Goal: Task Accomplishment & Management: Complete application form

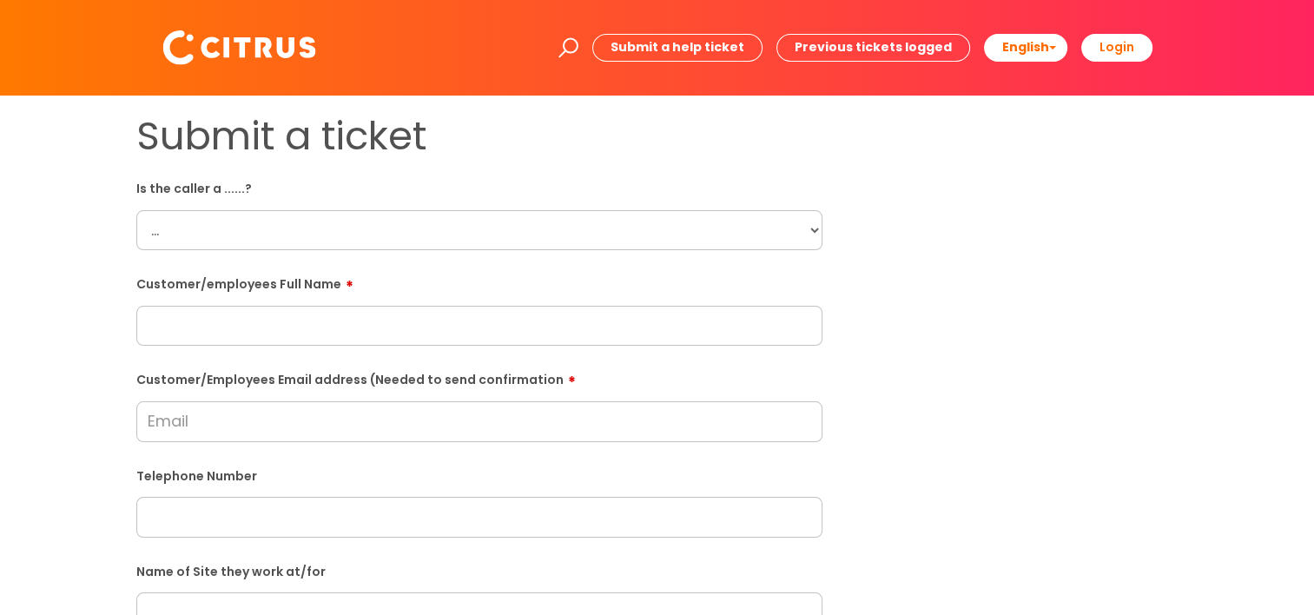
click at [449, 227] on select "... Citrus Customer Citrus Employee [DEMOGRAPHIC_DATA] Supplier" at bounding box center [479, 230] width 686 height 40
select select "Citrus Employee"
click at [136, 210] on select "... Citrus Customer Citrus Employee [DEMOGRAPHIC_DATA] Supplier" at bounding box center [479, 230] width 686 height 40
click at [363, 337] on input "text" at bounding box center [479, 326] width 686 height 40
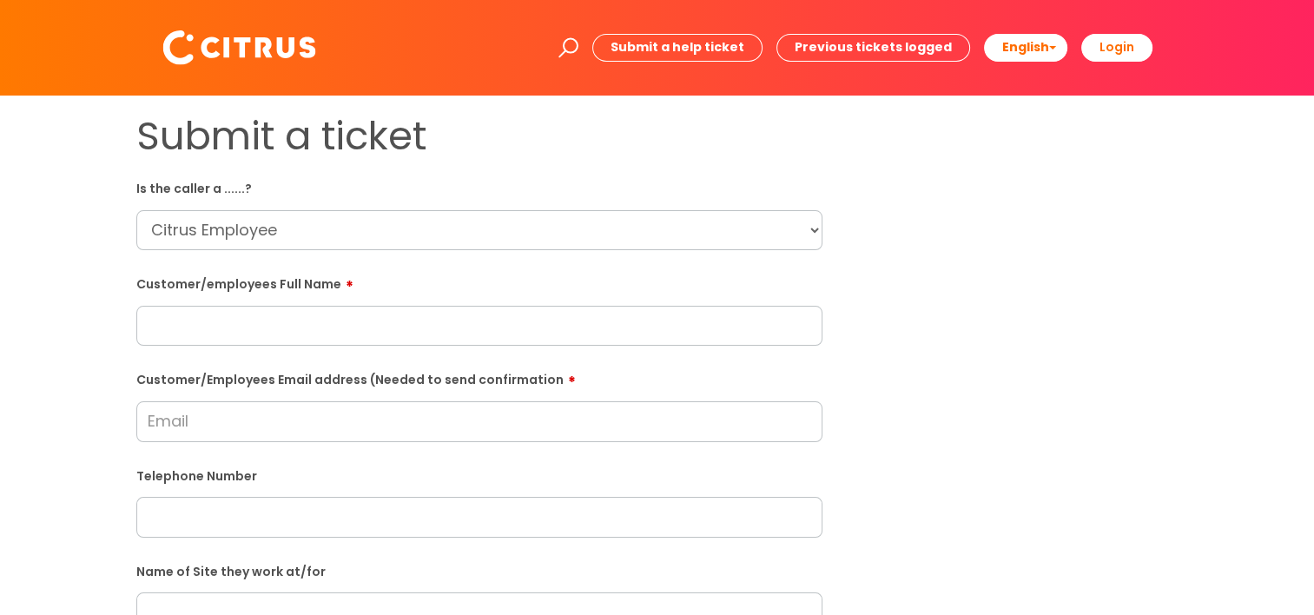
paste input "Ruta Neverdauskaite called"
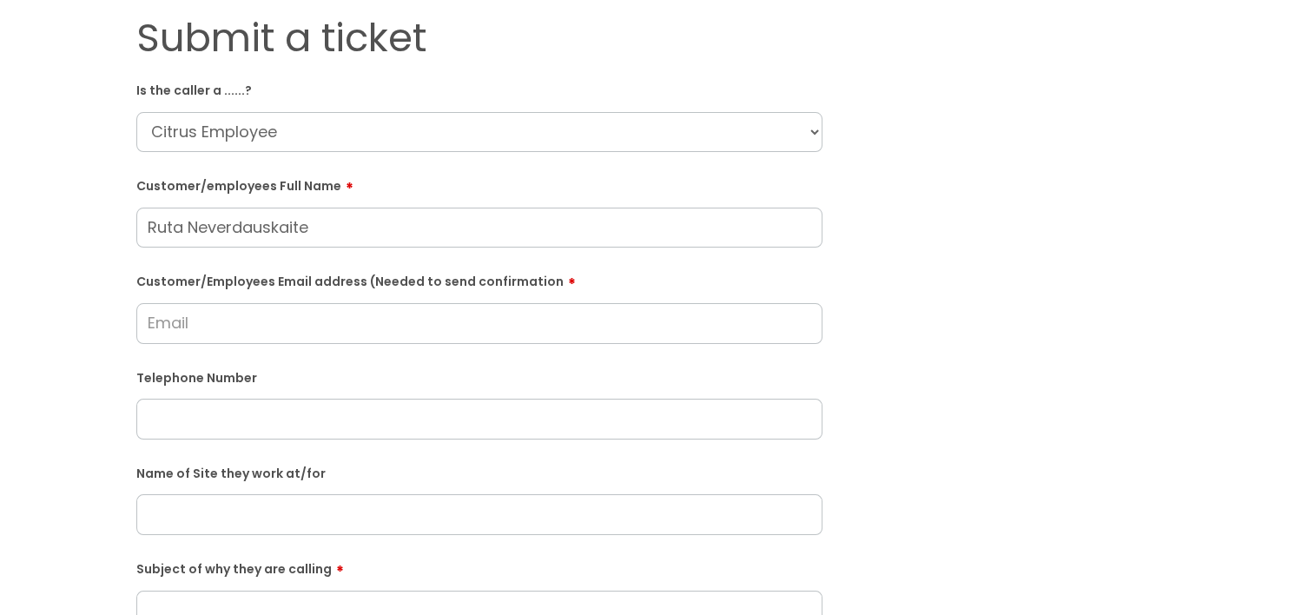
scroll to position [174, 0]
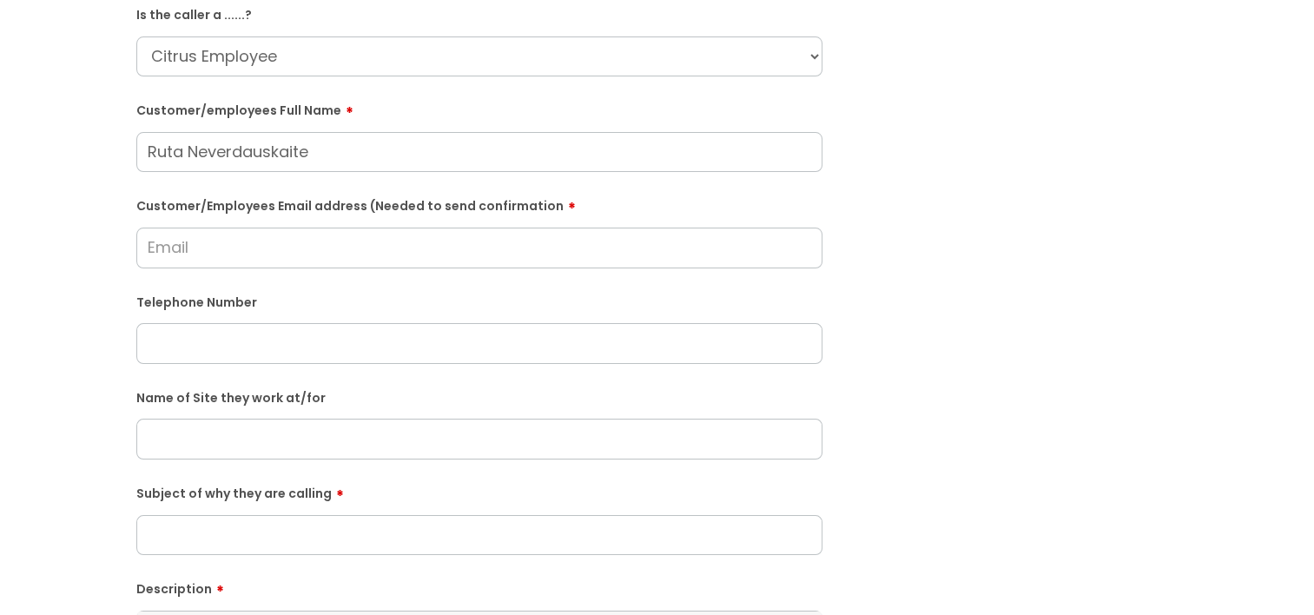
type input "Ruta Neverdauskaite"
click at [231, 332] on input "text" at bounding box center [479, 343] width 686 height 40
paste input "07512606622"
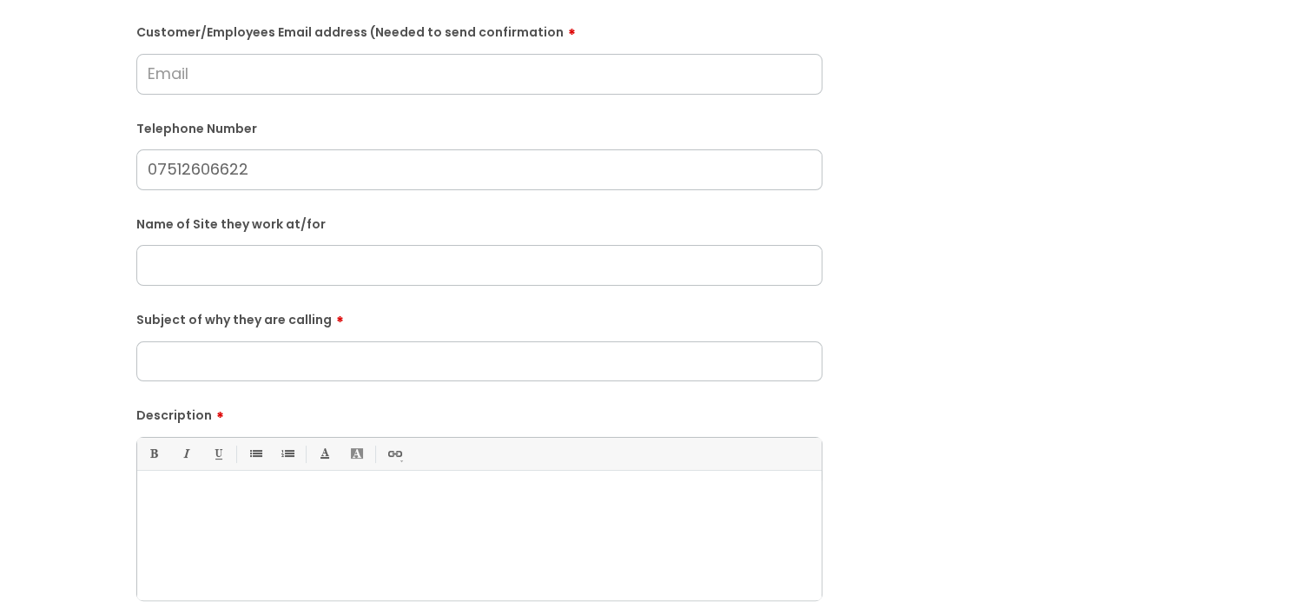
type input "07512606622"
click at [278, 500] on p at bounding box center [479, 501] width 658 height 16
click at [524, 531] on div "She is calling as she is doing an exra 2 hours this evening. SHe" at bounding box center [479, 540] width 684 height 120
click at [735, 505] on p "She is calling as she is doing an extra 2 hours this evening. She is unable to …" at bounding box center [479, 501] width 658 height 16
drag, startPoint x: 719, startPoint y: 515, endPoint x: 622, endPoint y: 524, distance: 97.6
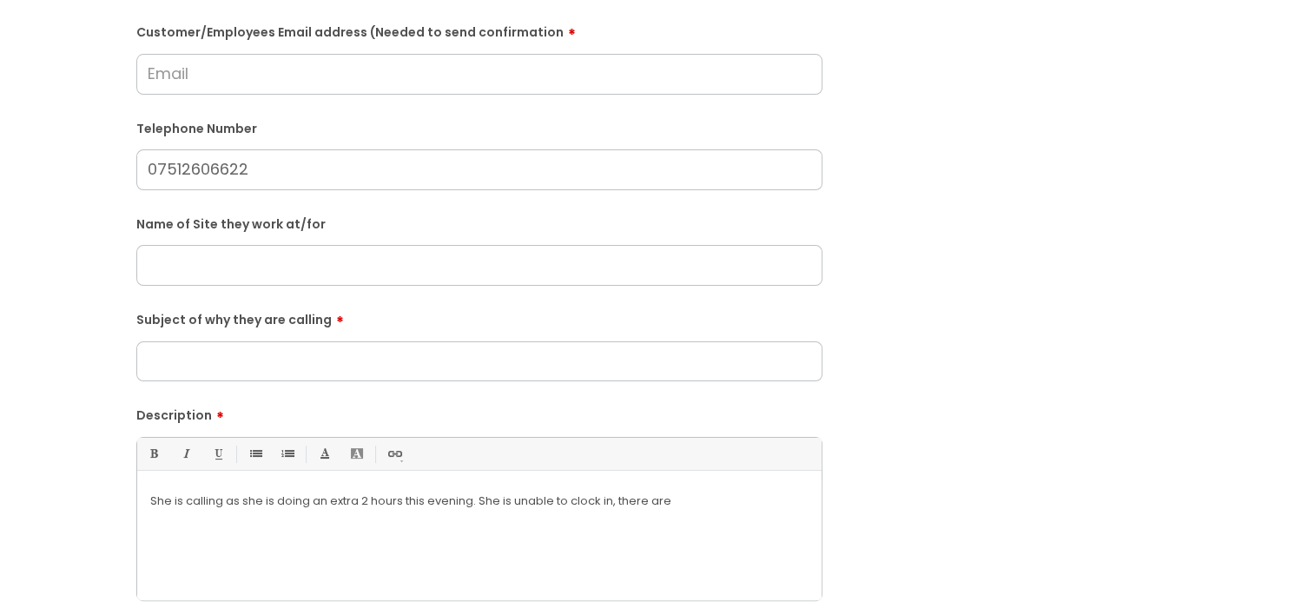
click at [622, 524] on div "She is calling as she is doing an extra 2 hours this evening. She is unable to …" at bounding box center [479, 540] width 684 height 120
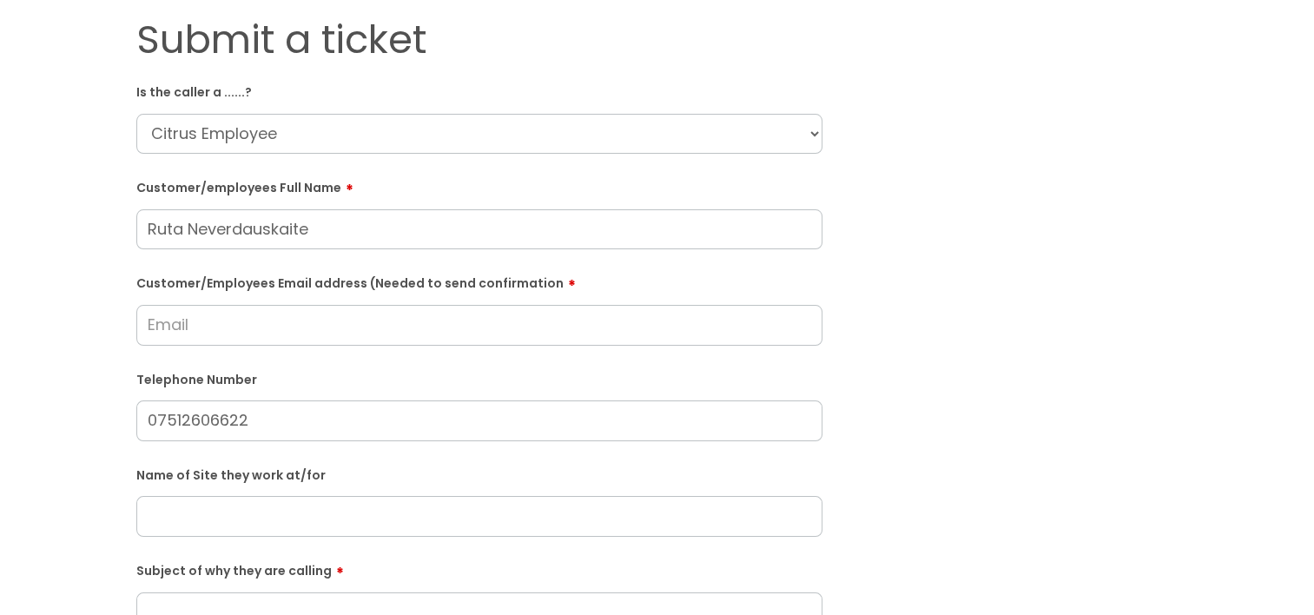
scroll to position [87, 0]
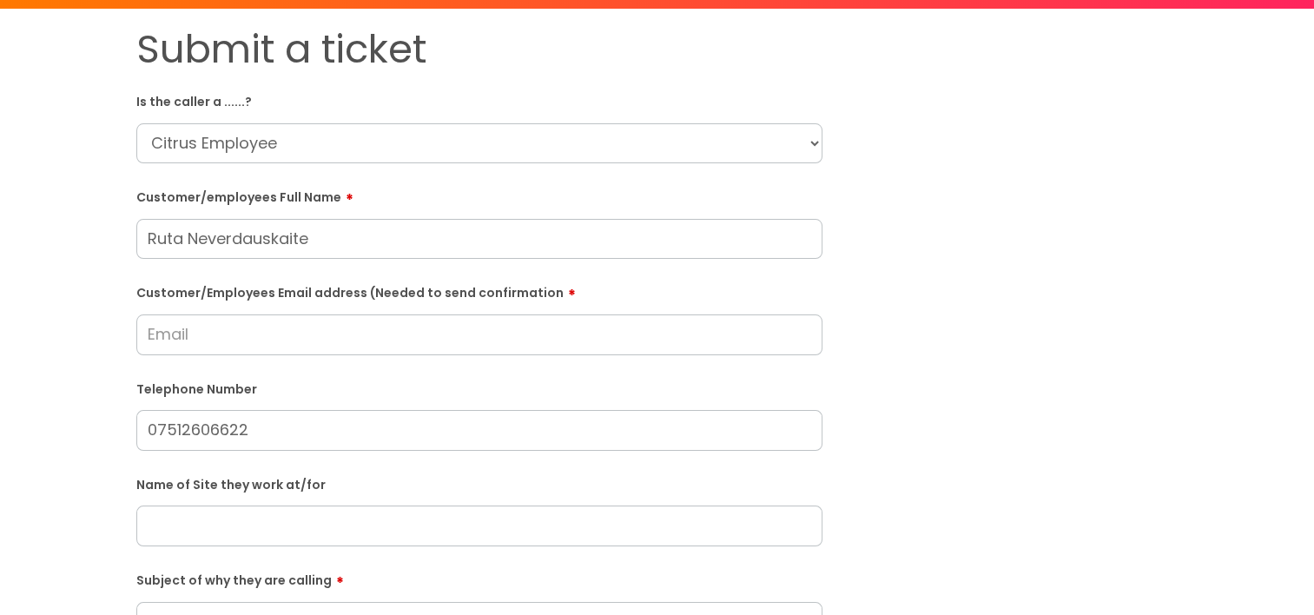
click at [208, 341] on input "Customer/Employees Email address (Needed to send confirmation" at bounding box center [479, 334] width 686 height 40
drag, startPoint x: 323, startPoint y: 352, endPoint x: 8, endPoint y: 336, distance: 315.6
click at [8, 336] on div "Submit a ticket Is the caller a ......? ... Citrus Customer Citrus Employee [DE…" at bounding box center [657, 554] width 1314 height 1090
type input "[EMAIL_ADDRESS][DOMAIN_NAME]"
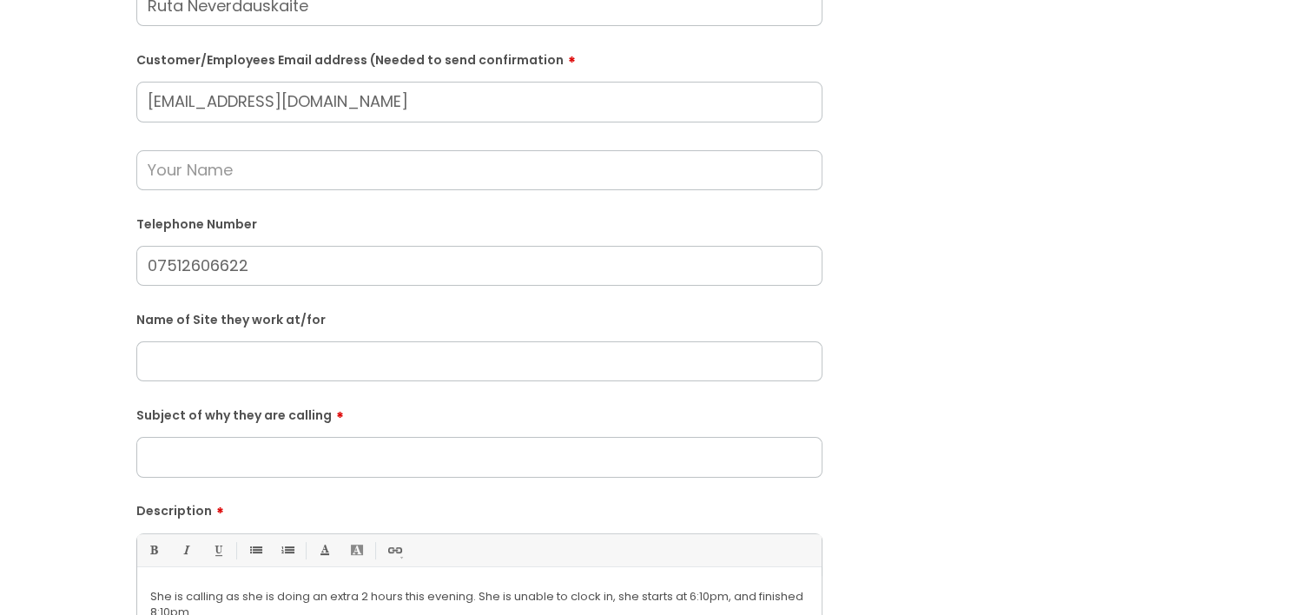
scroll to position [521, 0]
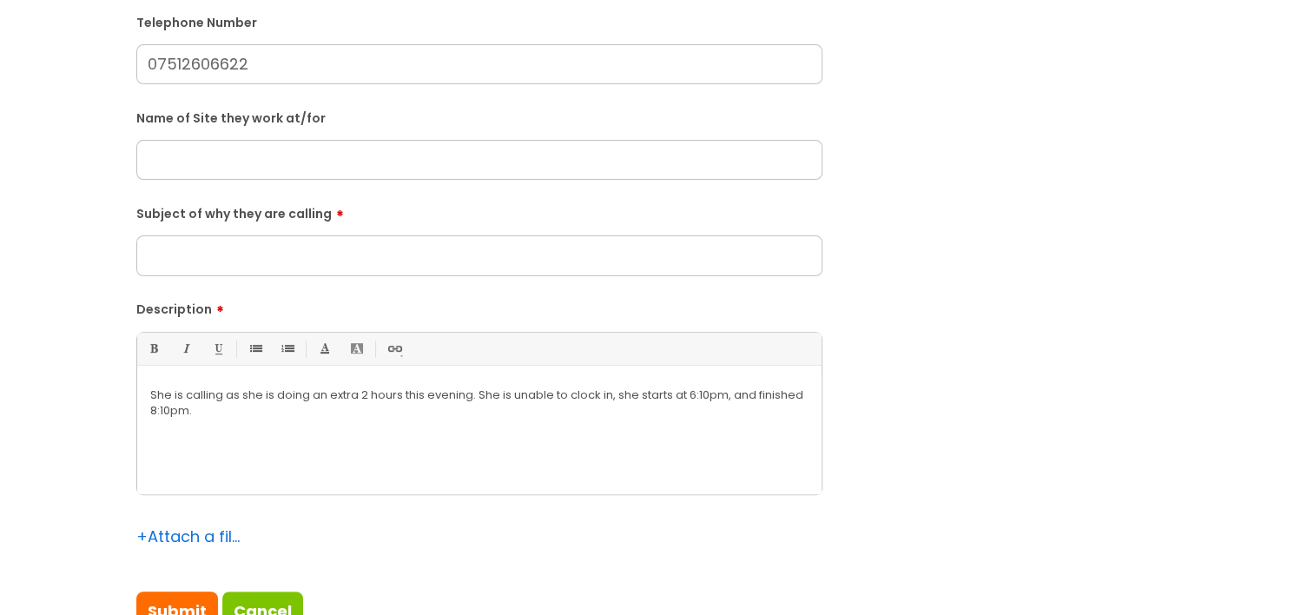
click at [188, 168] on input "text" at bounding box center [479, 160] width 686 height 40
type input "G"
click at [222, 254] on input "Subject of why they are calling" at bounding box center [479, 255] width 686 height 40
click at [182, 162] on input "text" at bounding box center [479, 160] width 686 height 40
type input "Gattaca [PERSON_NAME]"
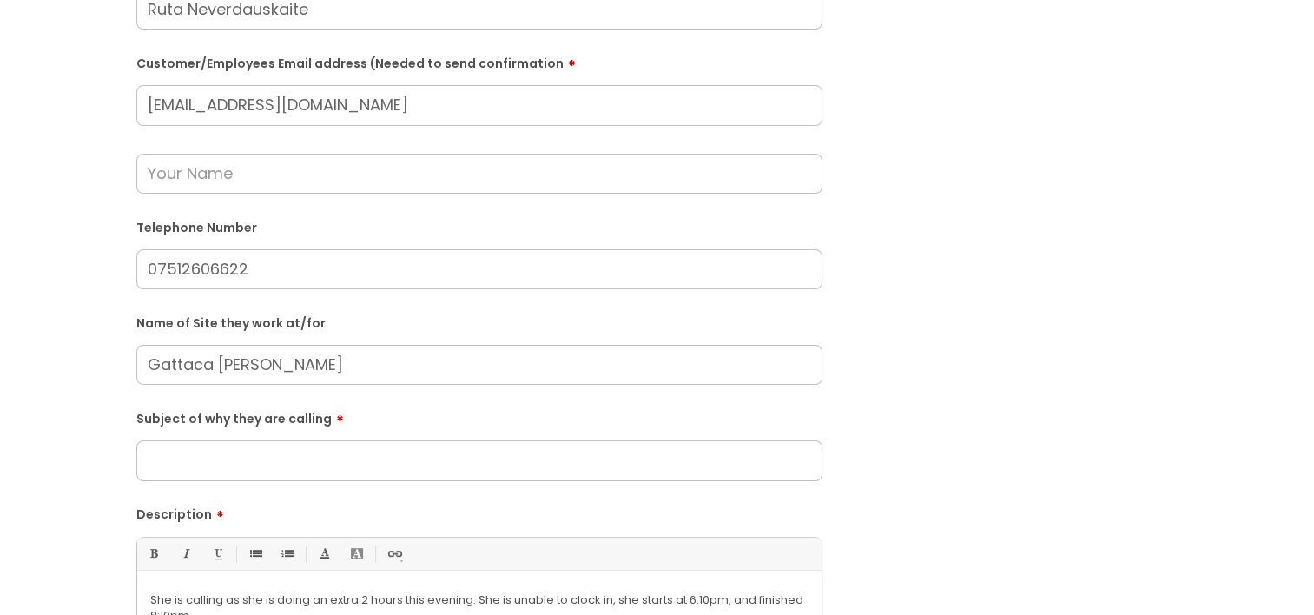
scroll to position [174, 0]
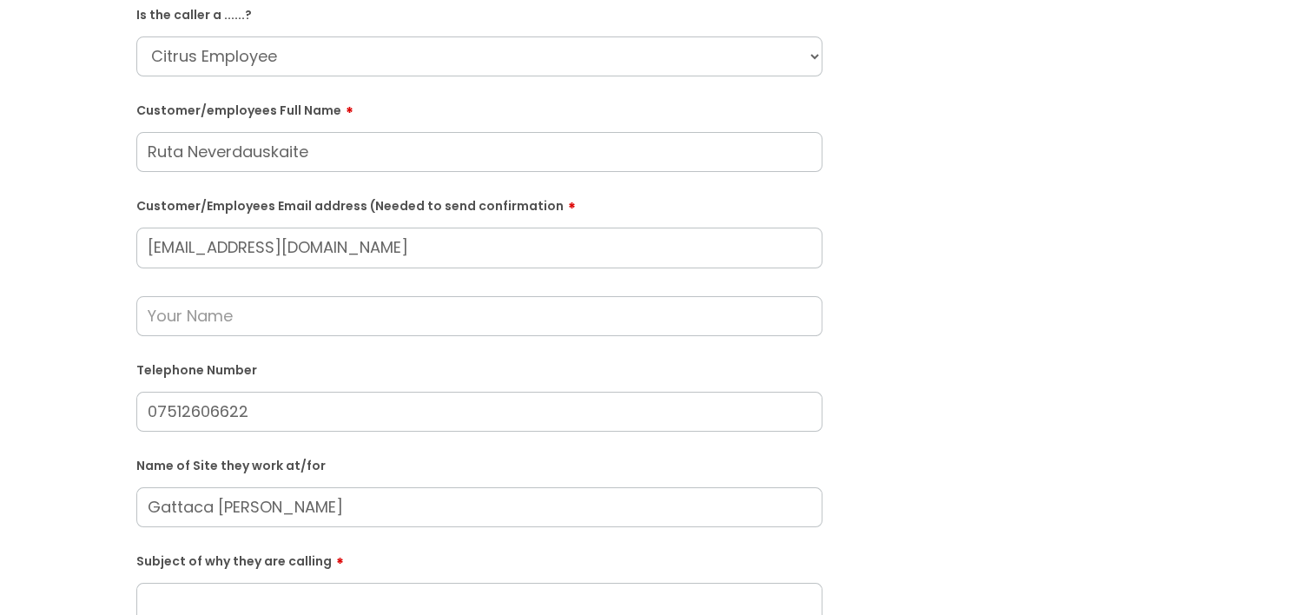
click at [218, 320] on input "text" at bounding box center [479, 316] width 686 height 40
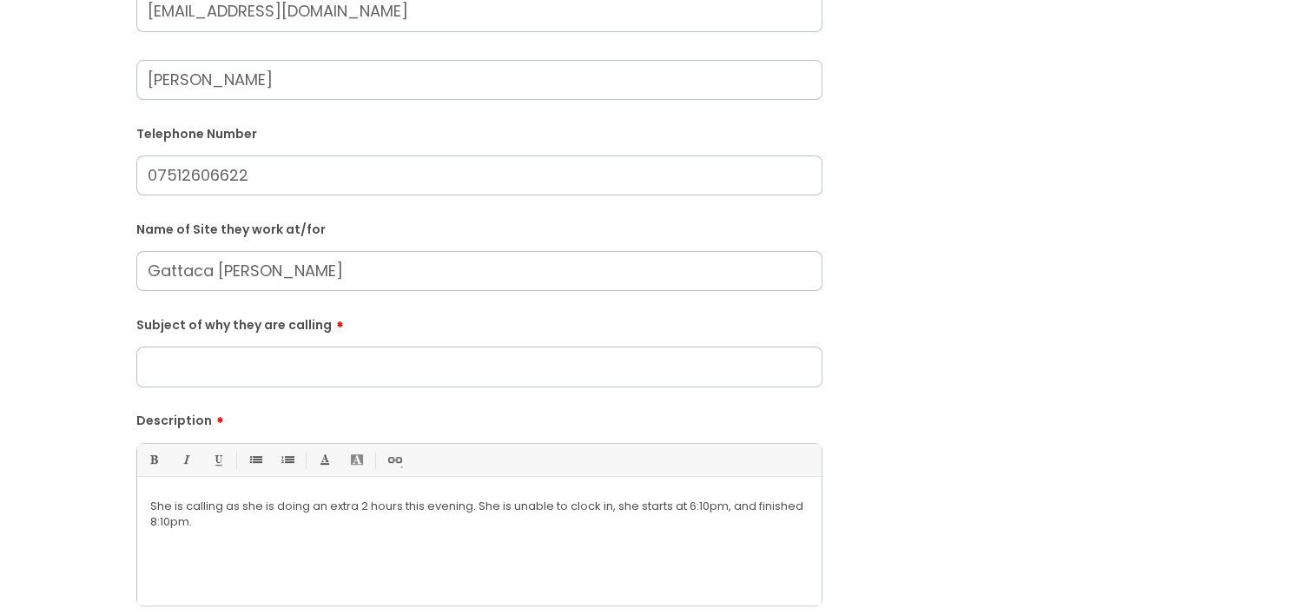
scroll to position [434, 0]
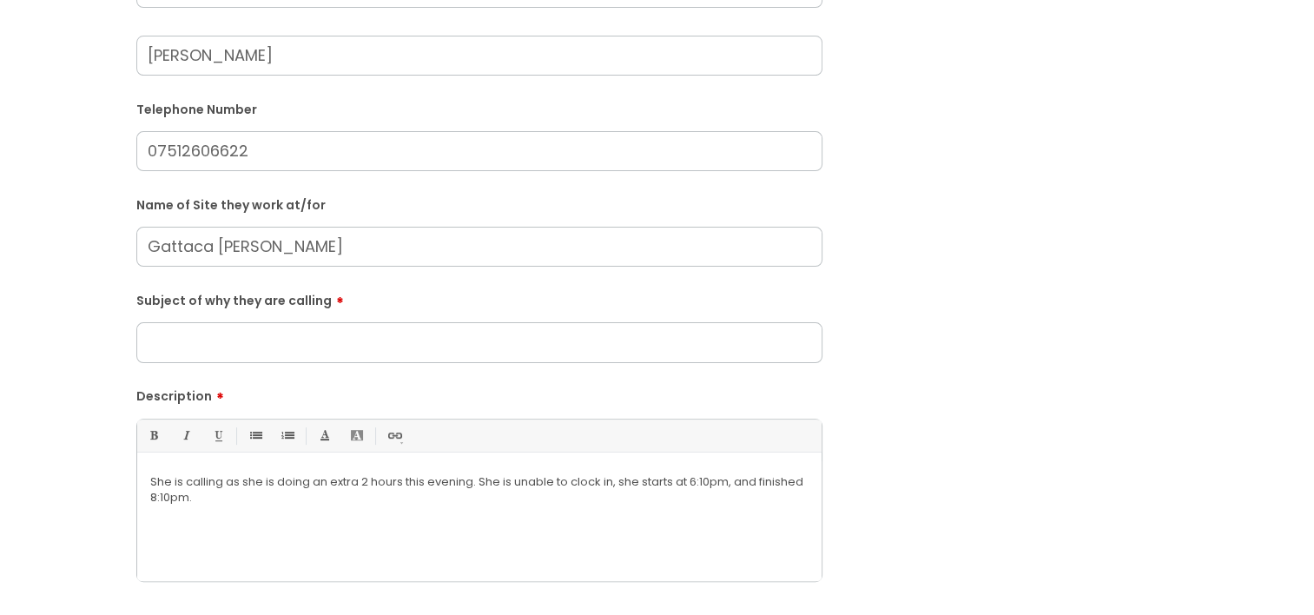
type input "[PERSON_NAME]"
click at [328, 333] on input "Subject of why they are calling" at bounding box center [479, 342] width 686 height 40
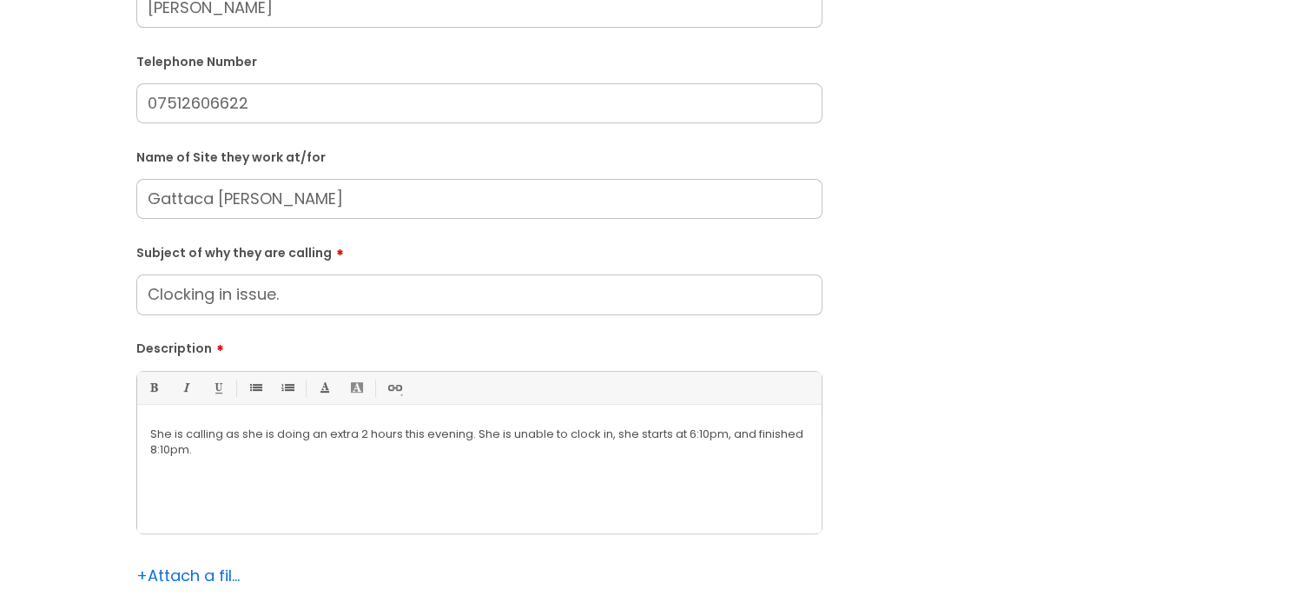
scroll to position [521, 0]
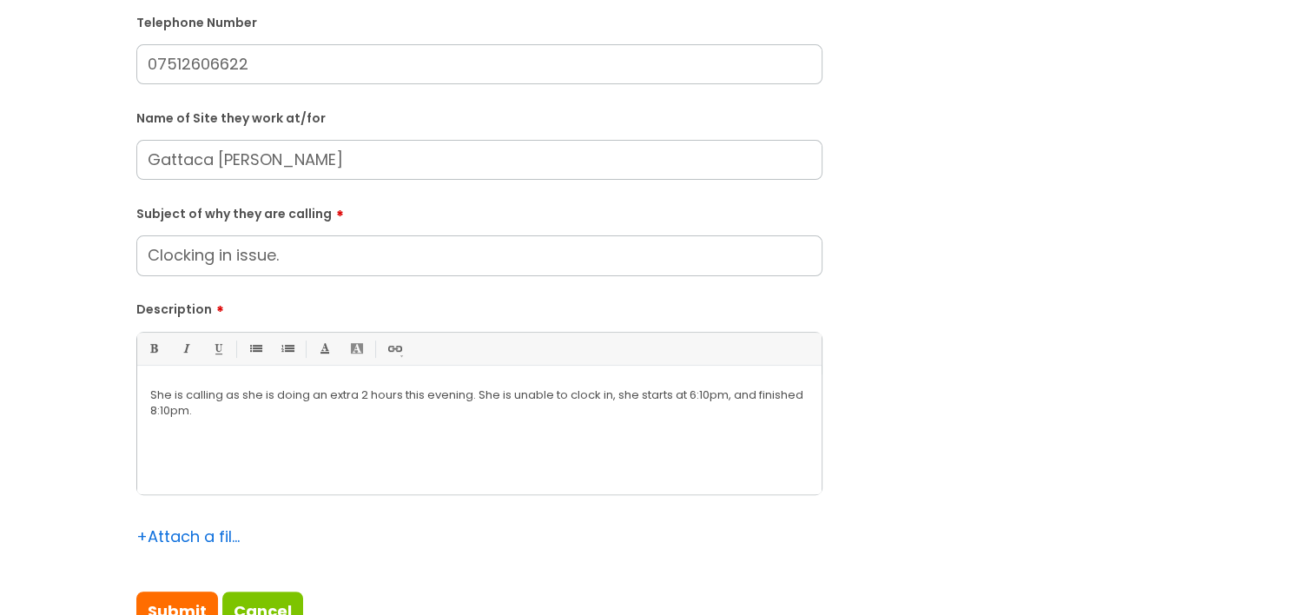
type input "Clocking in issue."
click at [350, 431] on div "She is calling as she is doing an extra 2 hours this evening. She is unable to …" at bounding box center [479, 434] width 684 height 120
click at [338, 406] on p "She is calling as she is doing an extra 2 hours this evening. She is unable to …" at bounding box center [479, 402] width 658 height 31
click at [406, 395] on p "She is calling as she is doing an extra 2 hours this evening. She is unable to …" at bounding box center [479, 402] width 658 height 31
click at [468, 406] on p "She is calling as she is doing an extra 2 hours this evening. She is unable to …" at bounding box center [479, 402] width 658 height 31
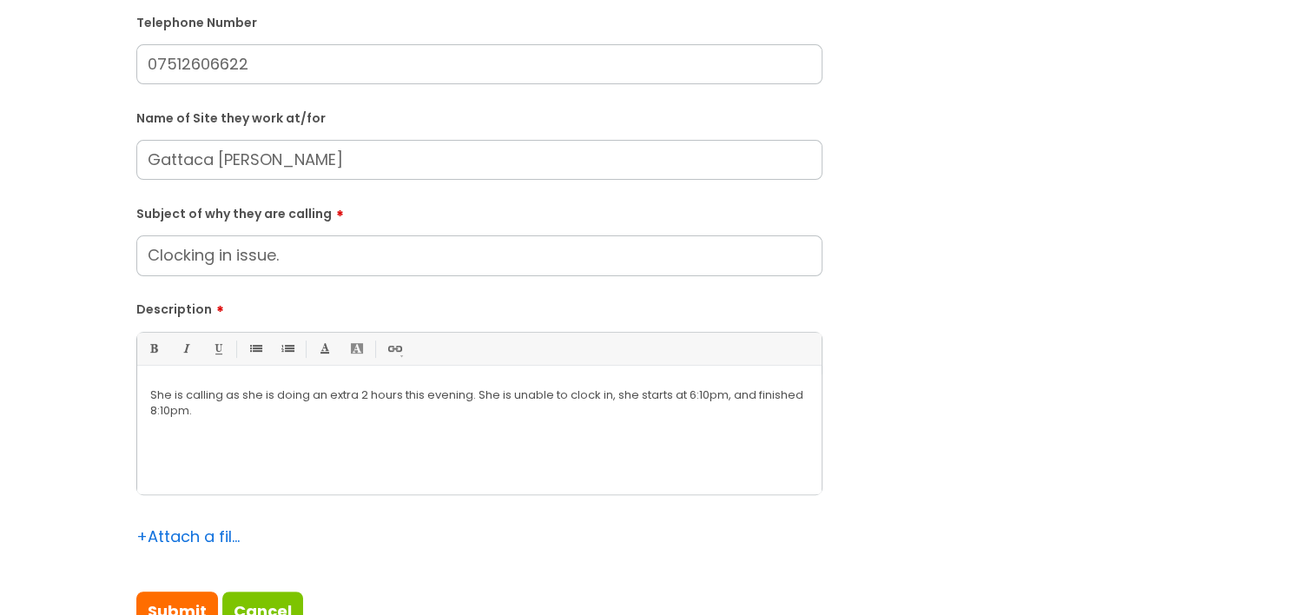
click at [570, 406] on p "She is calling as she is doing an extra 2 hours this evening. She is unable to …" at bounding box center [479, 402] width 658 height 31
click at [660, 404] on p "She is calling as she is doing an extra 2 hours this evening. She is unable to …" at bounding box center [479, 402] width 658 height 31
click at [742, 425] on div "She is calling as she is doing an extra 2 hours this evening. She is unable to …" at bounding box center [479, 434] width 684 height 120
click at [808, 398] on p "She is calling as she is doing an extra 2 hours this evening. She is unable to …" at bounding box center [479, 402] width 658 height 31
click at [589, 432] on div "She is calling as she is doing an extra 2 hours this evening. She is unable to …" at bounding box center [479, 434] width 684 height 120
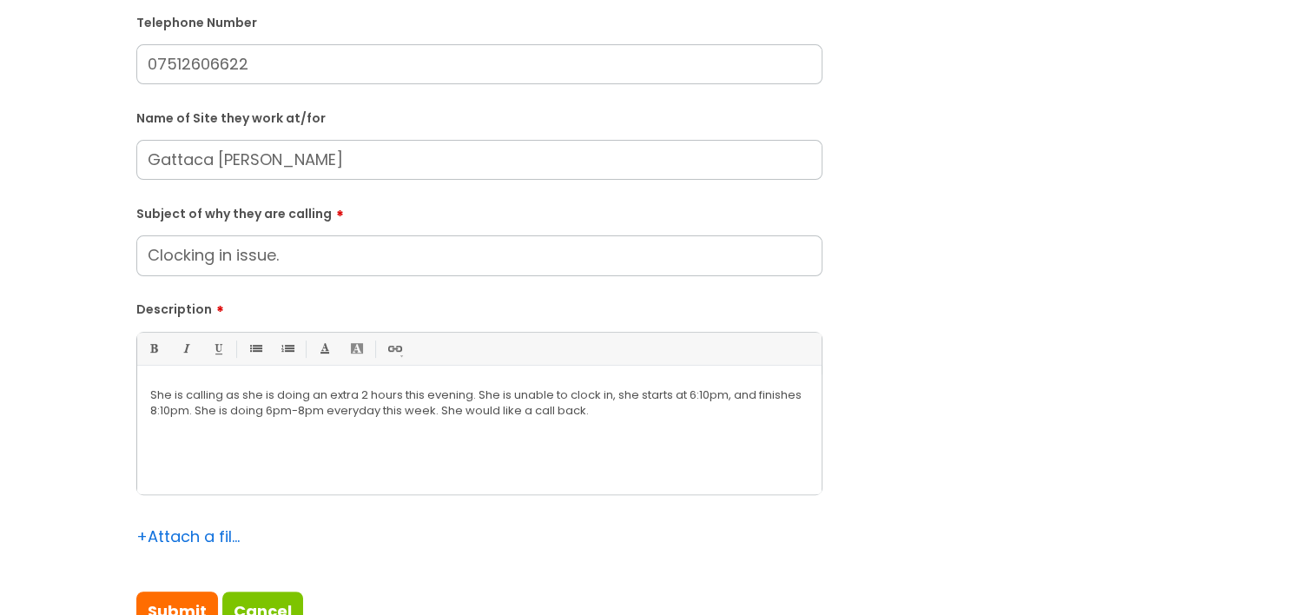
click at [615, 424] on div "She is calling as she is doing an extra 2 hours this evening. She is unable to …" at bounding box center [479, 434] width 684 height 120
click at [588, 424] on div "She is calling as she is doing an extra 2 hours this evening. She is unable to …" at bounding box center [479, 434] width 684 height 120
click at [618, 420] on div "She is calling as she is doing an extra 2 hours this evening. She is unable to …" at bounding box center [479, 434] width 684 height 120
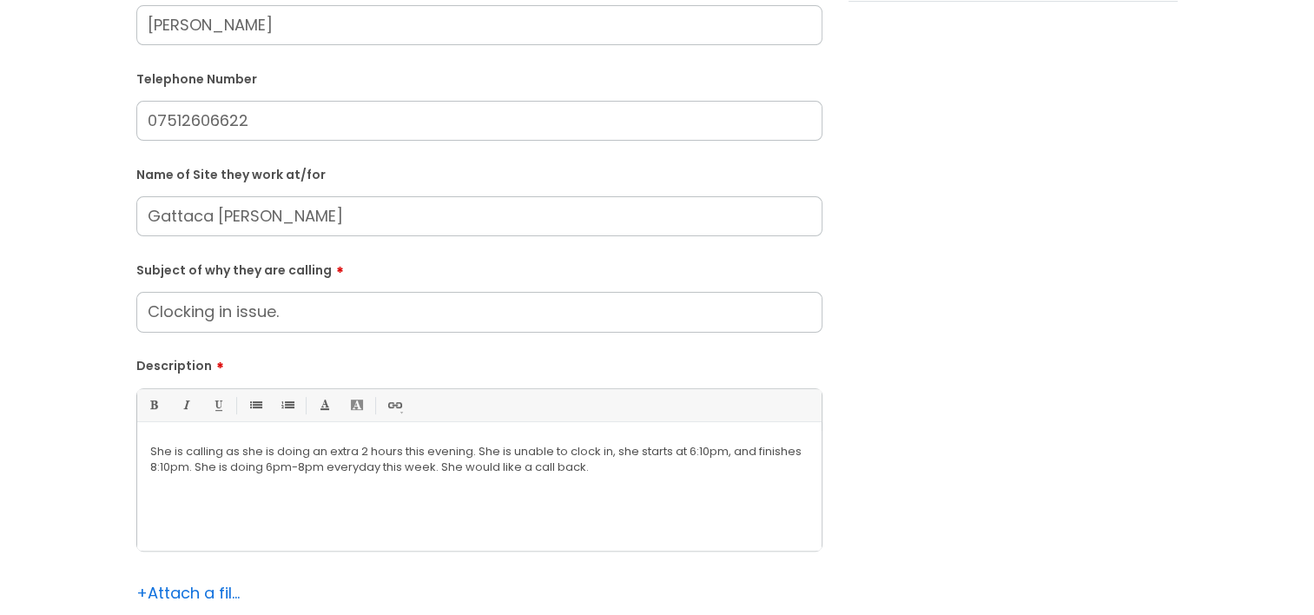
scroll to position [434, 0]
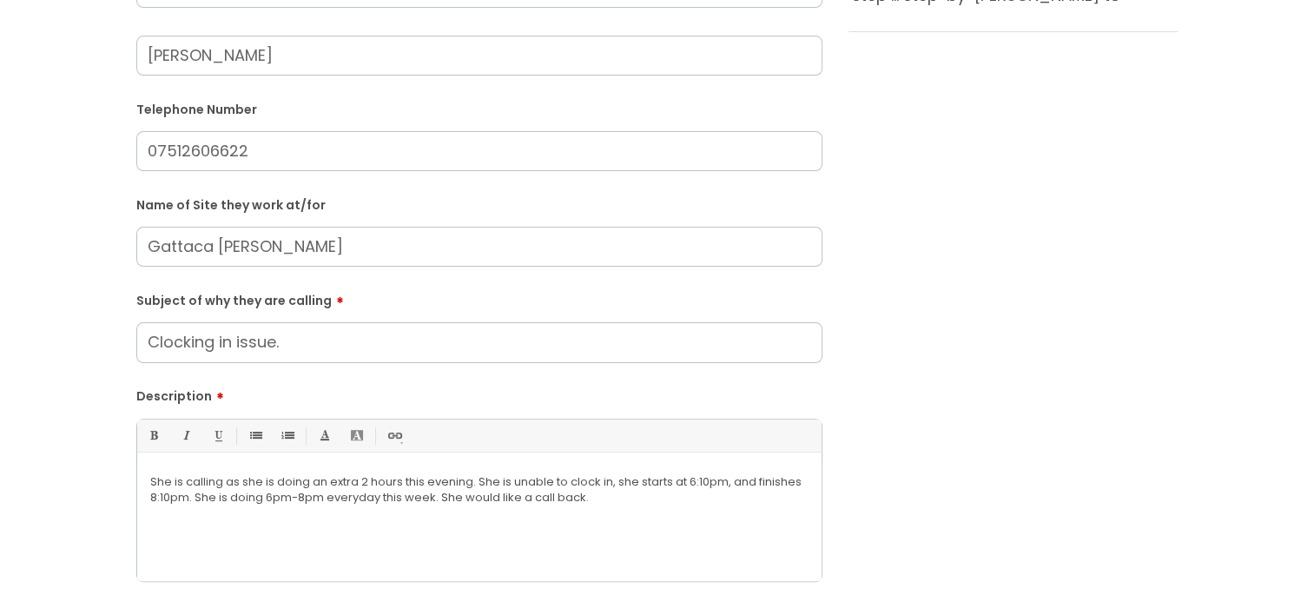
click at [273, 155] on input "07512606622" at bounding box center [479, 151] width 686 height 40
click at [598, 523] on div "She is calling as she is doing an extra 2 hours this evening. She is unable to …" at bounding box center [479, 521] width 684 height 120
click at [480, 368] on form "Is the caller a ......? ... Citrus Customer Citrus Employee [DEMOGRAPHIC_DATA] …" at bounding box center [479, 229] width 686 height 980
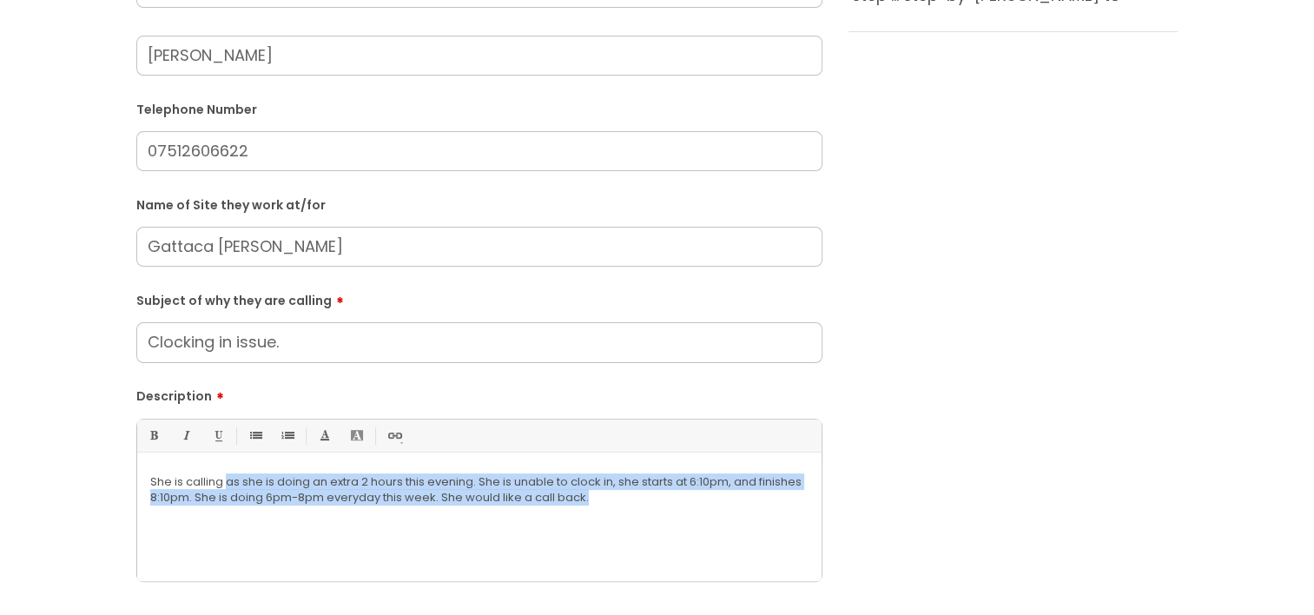
drag, startPoint x: 627, startPoint y: 541, endPoint x: 228, endPoint y: 468, distance: 406.0
click at [228, 468] on div "She is calling as she is doing an extra 2 hours this evening. She is unable to …" at bounding box center [479, 521] width 684 height 120
copy p "as she is doing an extra 2 hours this evening. She is unable to clock in, she s…"
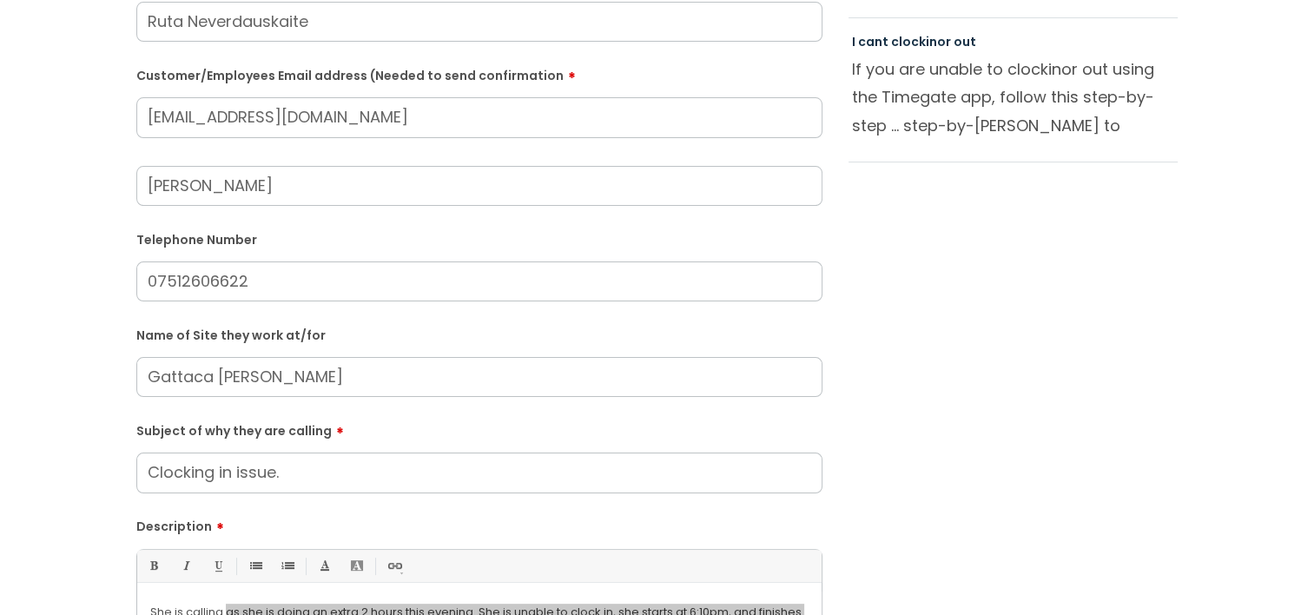
scroll to position [87, 0]
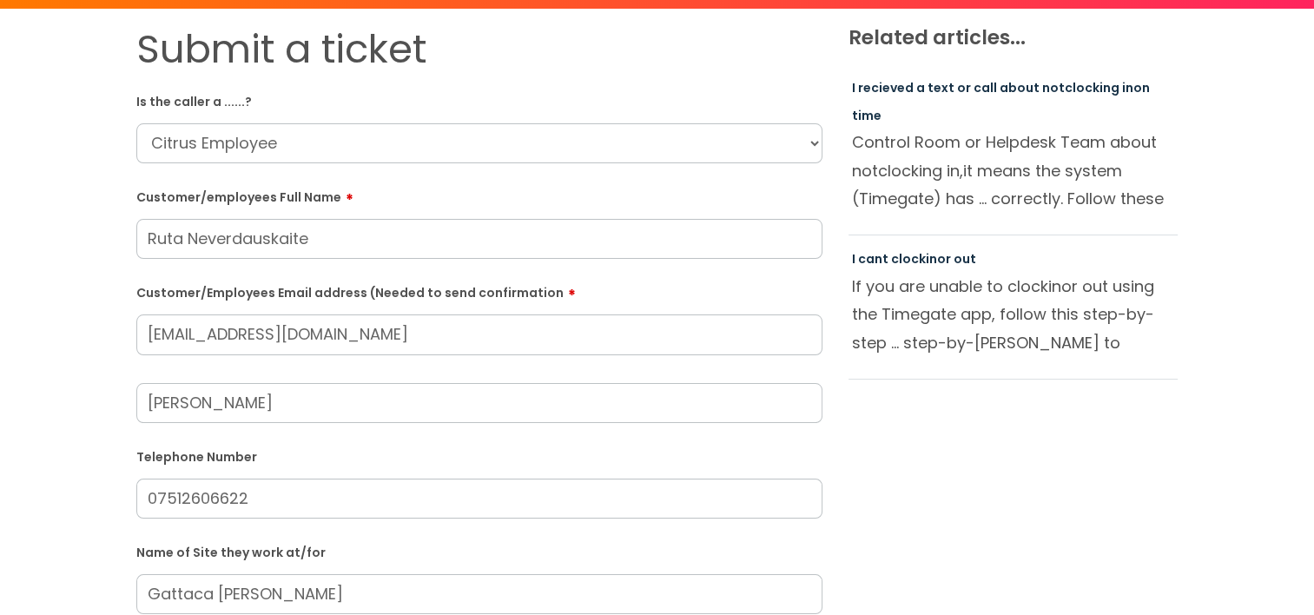
drag, startPoint x: 41, startPoint y: 340, endPoint x: 31, endPoint y: 340, distance: 9.6
click at [31, 340] on div "Submit a ticket Is the caller a ......? ... Citrus Customer Citrus Employee [DE…" at bounding box center [656, 560] width 1279 height 1068
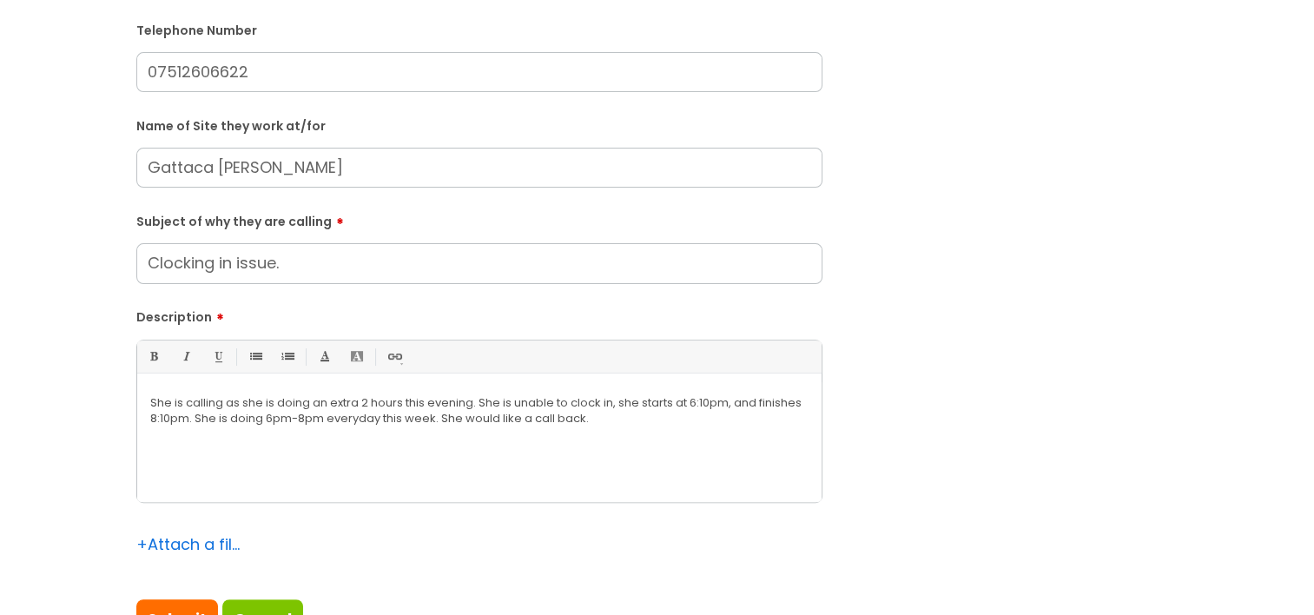
scroll to position [521, 0]
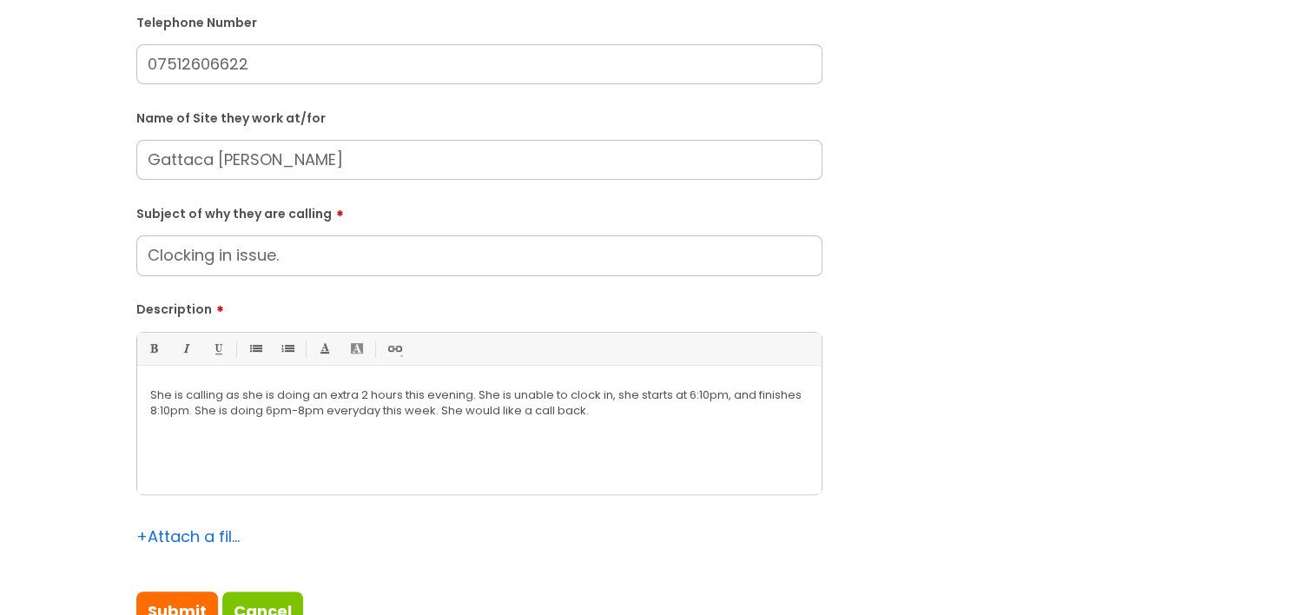
drag, startPoint x: 275, startPoint y: 177, endPoint x: 75, endPoint y: 172, distance: 200.7
click at [75, 172] on div "Submit a ticket Is the caller a ......? ... Citrus Customer Citrus Employee [DE…" at bounding box center [656, 126] width 1279 height 1068
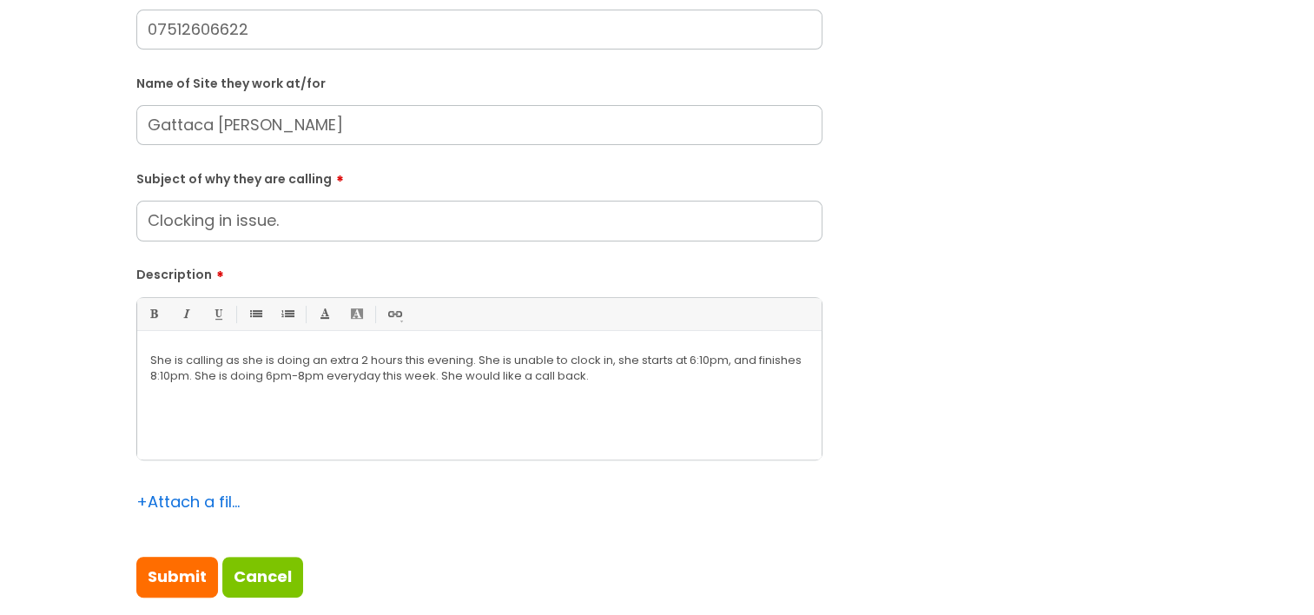
scroll to position [608, 0]
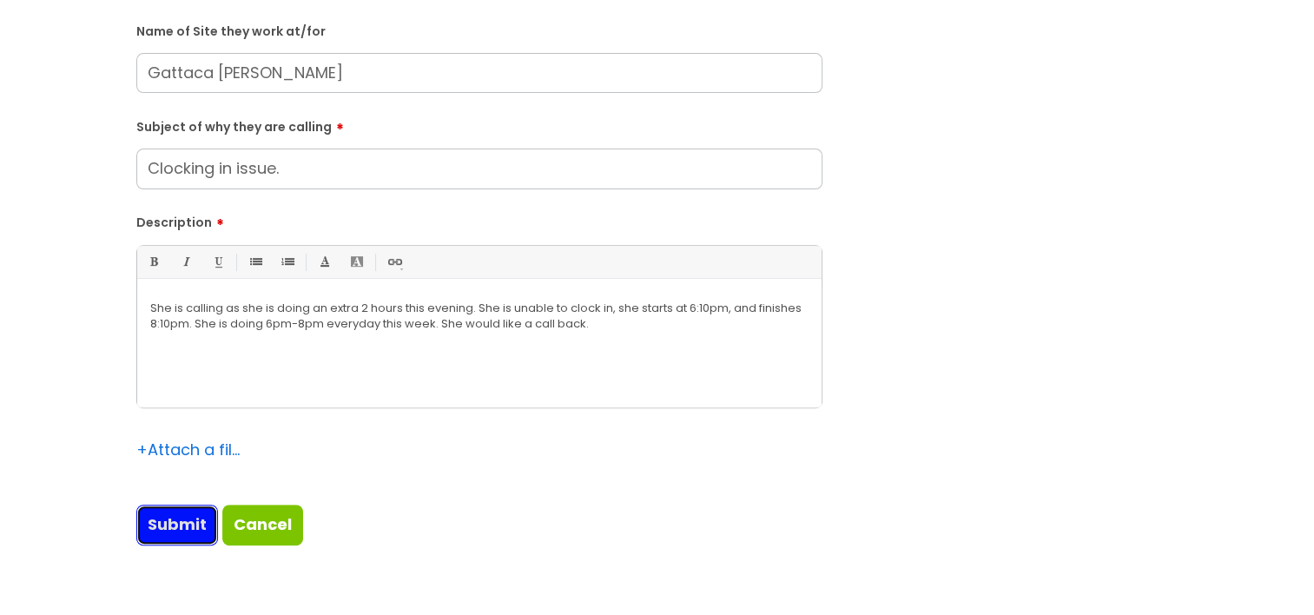
click at [181, 534] on input "Submit" at bounding box center [177, 525] width 82 height 40
type input "Please Wait..."
